Goal: Information Seeking & Learning: Learn about a topic

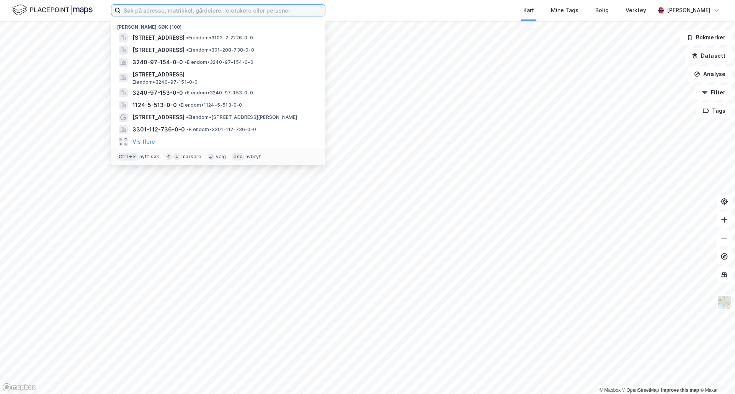
click at [175, 14] on input at bounding box center [223, 10] width 204 height 11
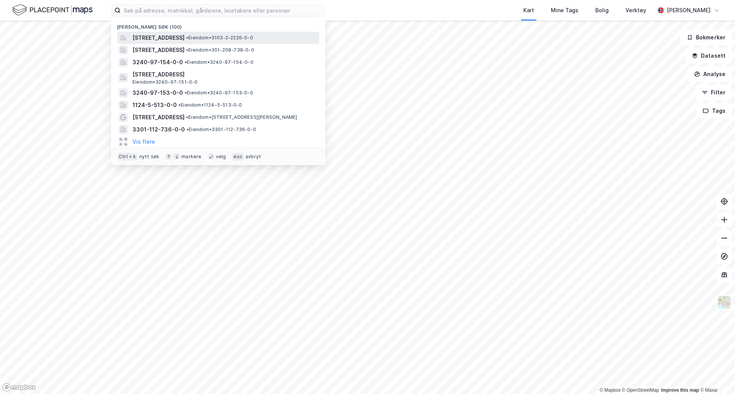
click at [184, 40] on span "[STREET_ADDRESS]" at bounding box center [158, 37] width 52 height 9
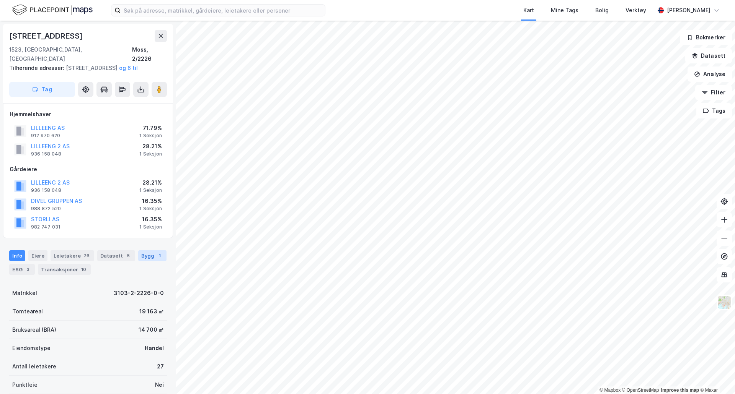
click at [147, 254] on div "Bygg 1" at bounding box center [152, 256] width 28 height 11
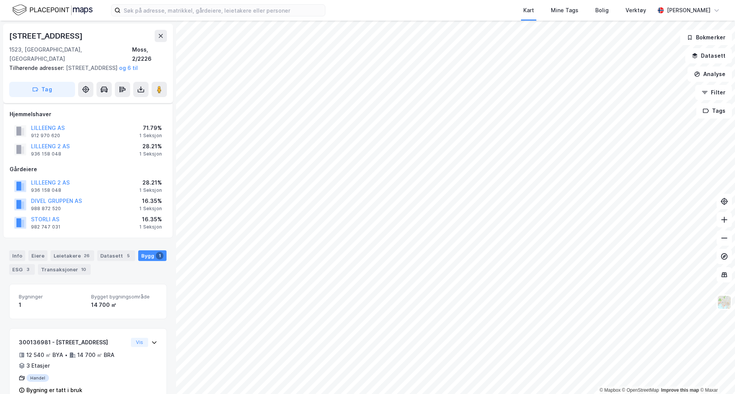
scroll to position [20, 0]
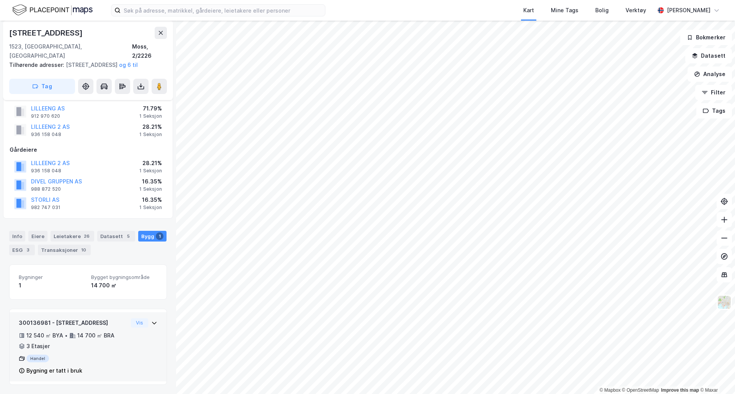
click at [62, 348] on div "12 540 ㎡ BYA • 14 700 ㎡ BRA • 3 Etasjer" at bounding box center [73, 341] width 109 height 20
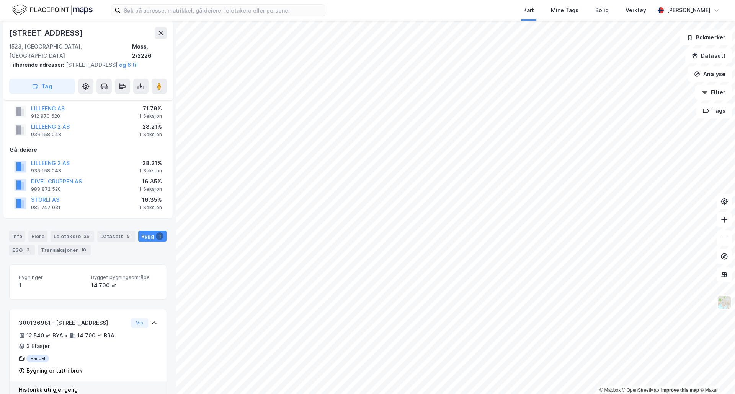
scroll to position [42, 0]
